Goal: Check status

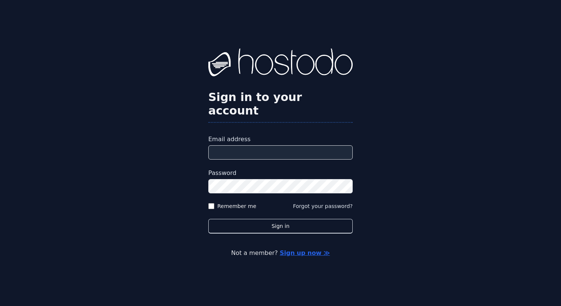
type input "**********"
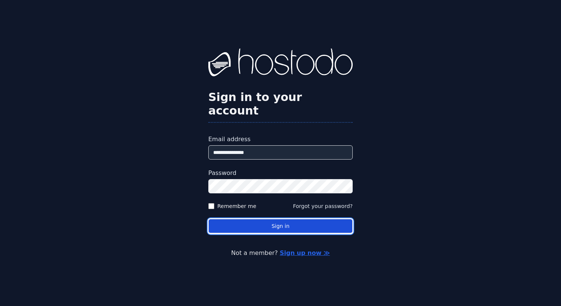
click at [264, 219] on button "Sign in" at bounding box center [280, 226] width 144 height 15
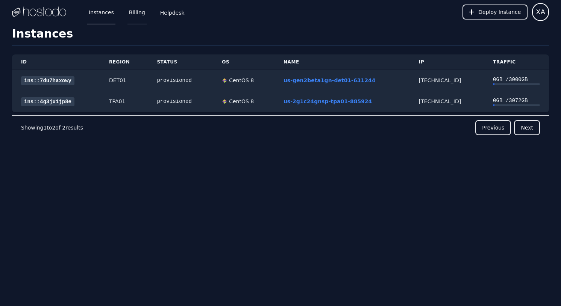
click at [138, 15] on link "Billing" at bounding box center [136, 12] width 19 height 25
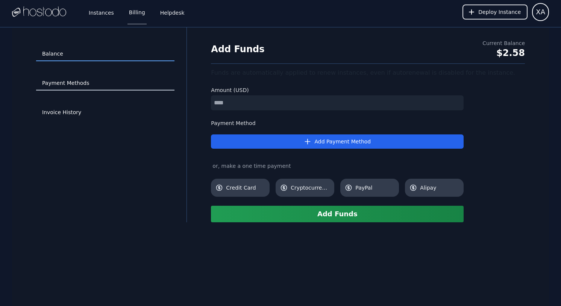
click at [81, 82] on link "Payment Methods" at bounding box center [105, 83] width 138 height 14
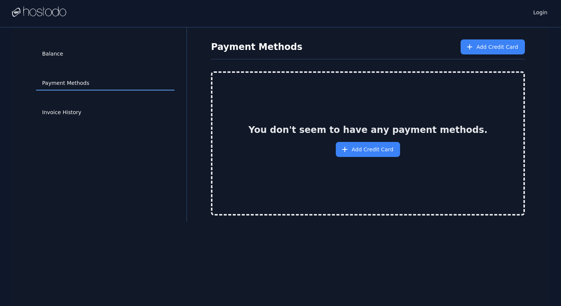
click at [68, 111] on link "Invoice History" at bounding box center [105, 113] width 138 height 14
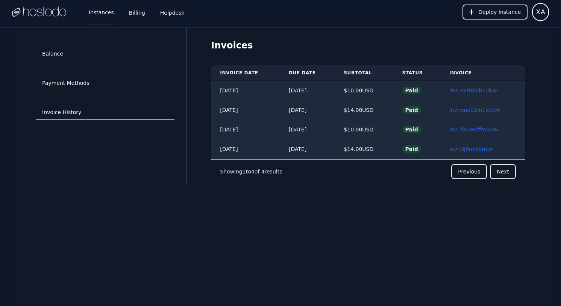
click at [93, 14] on link "Instances" at bounding box center [101, 12] width 28 height 25
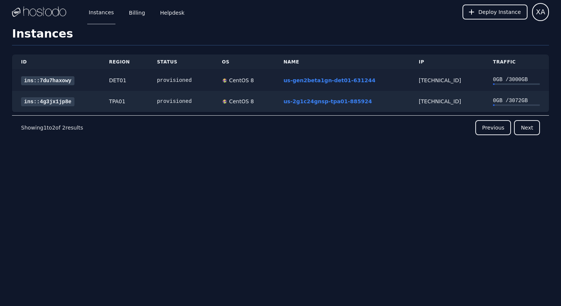
click at [503, 82] on div "0 GB / 3000 GB" at bounding box center [516, 80] width 47 height 8
click at [55, 79] on link "ins::7du7haxowy" at bounding box center [47, 80] width 53 height 9
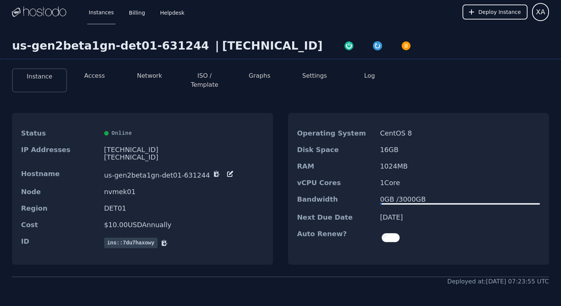
click at [47, 17] on img at bounding box center [39, 11] width 54 height 11
click at [48, 14] on img at bounding box center [39, 11] width 54 height 11
